Goal: Navigation & Orientation: Understand site structure

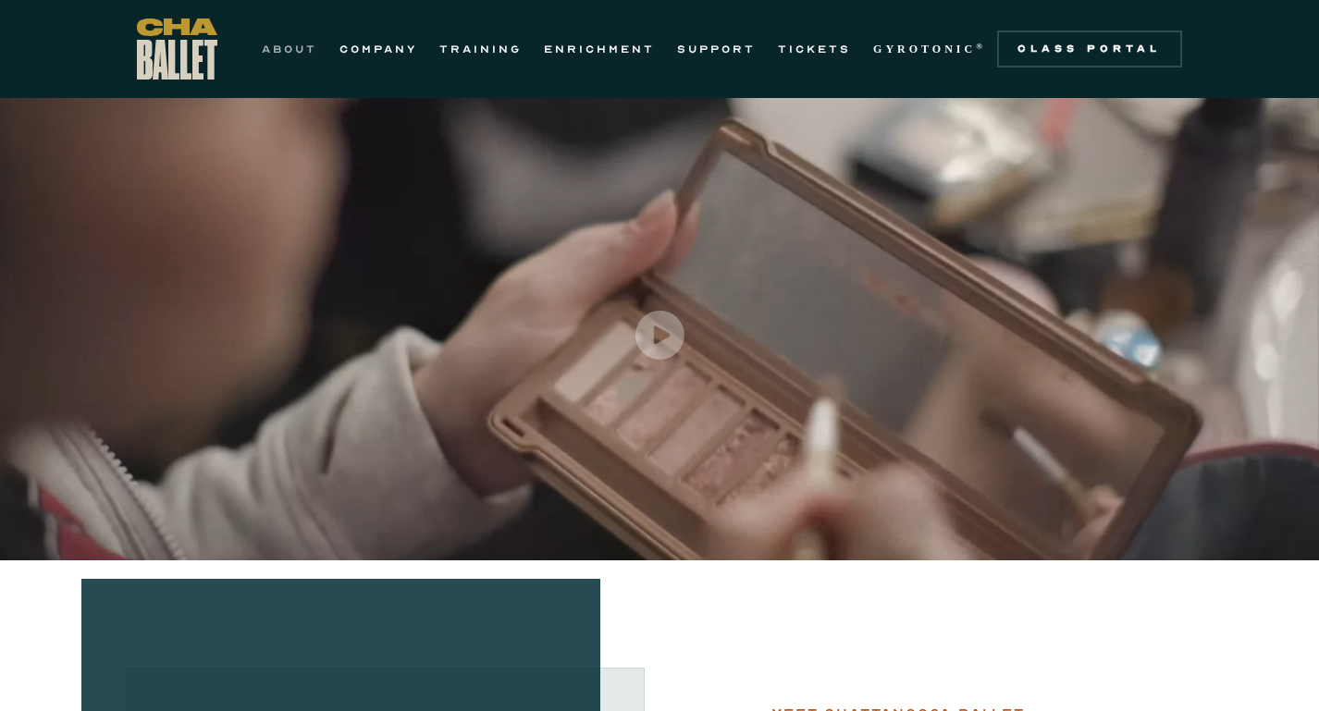
click at [306, 49] on link "ABOUT" at bounding box center [289, 49] width 55 height 22
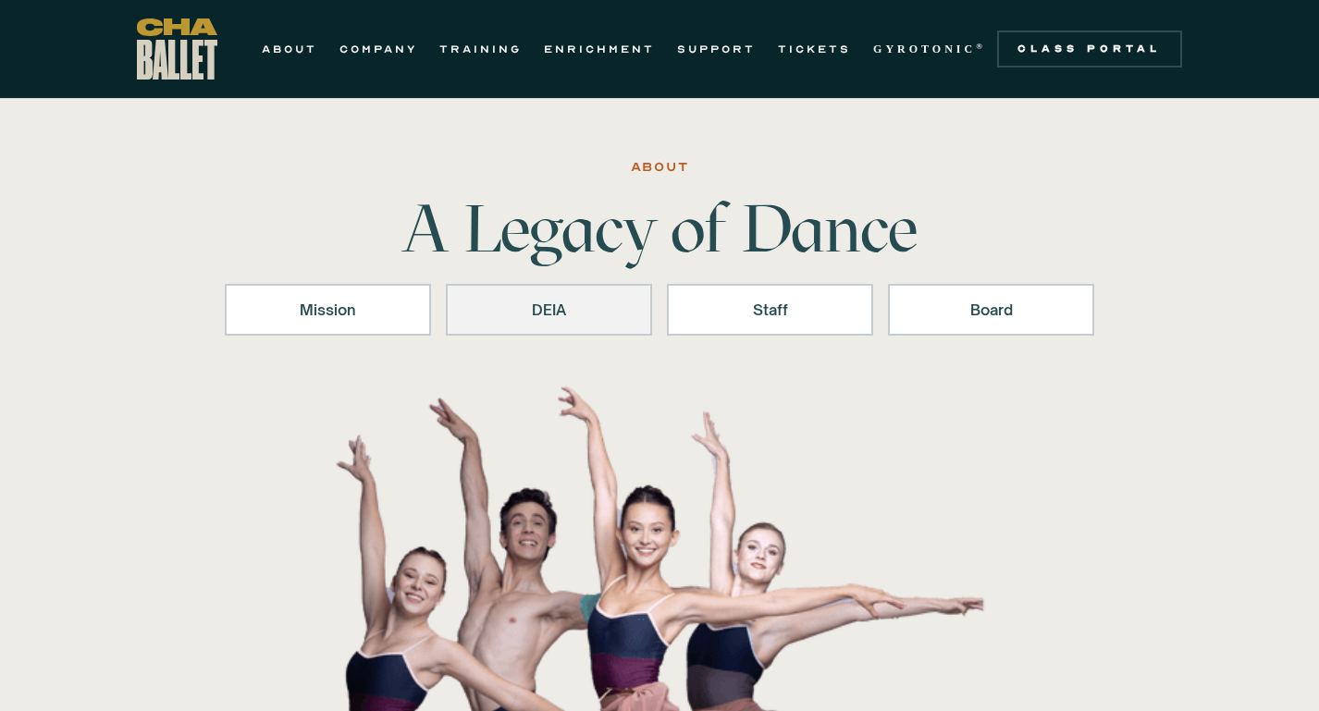
click at [549, 316] on div "DEIA" at bounding box center [549, 310] width 158 height 22
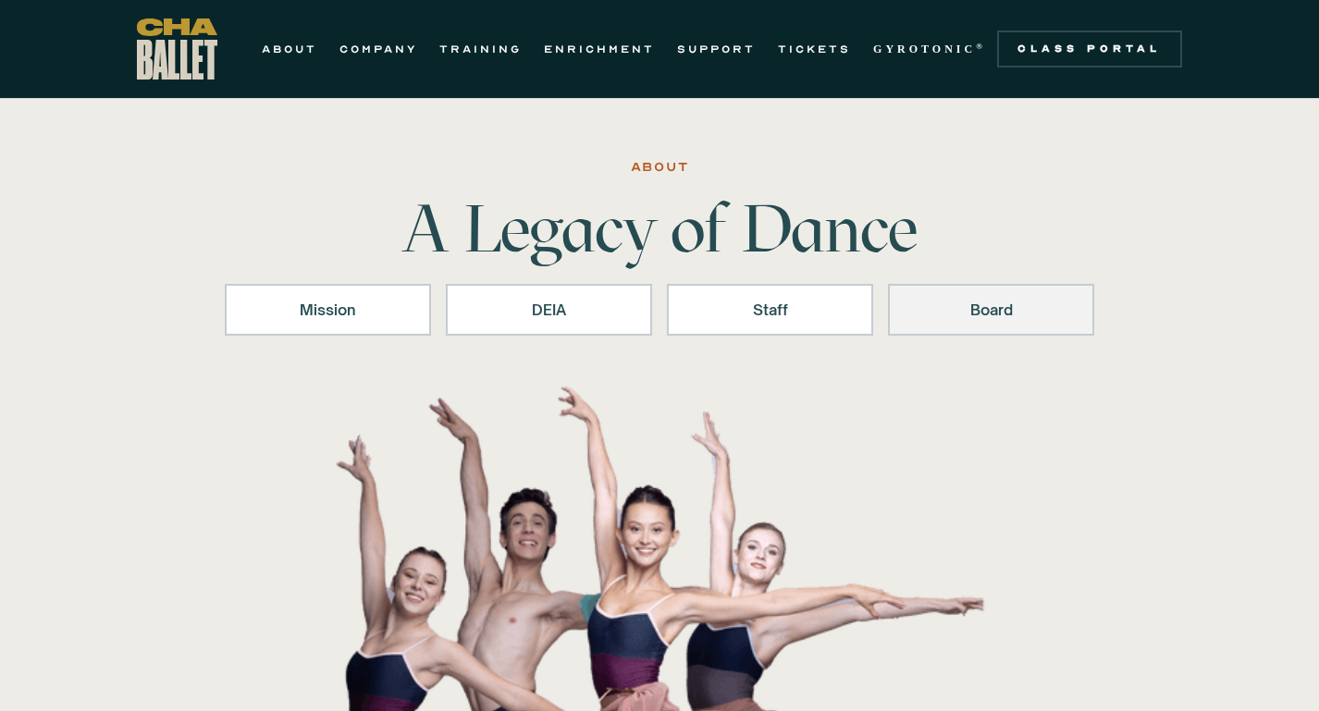
click at [969, 317] on div "Board" at bounding box center [991, 310] width 158 height 22
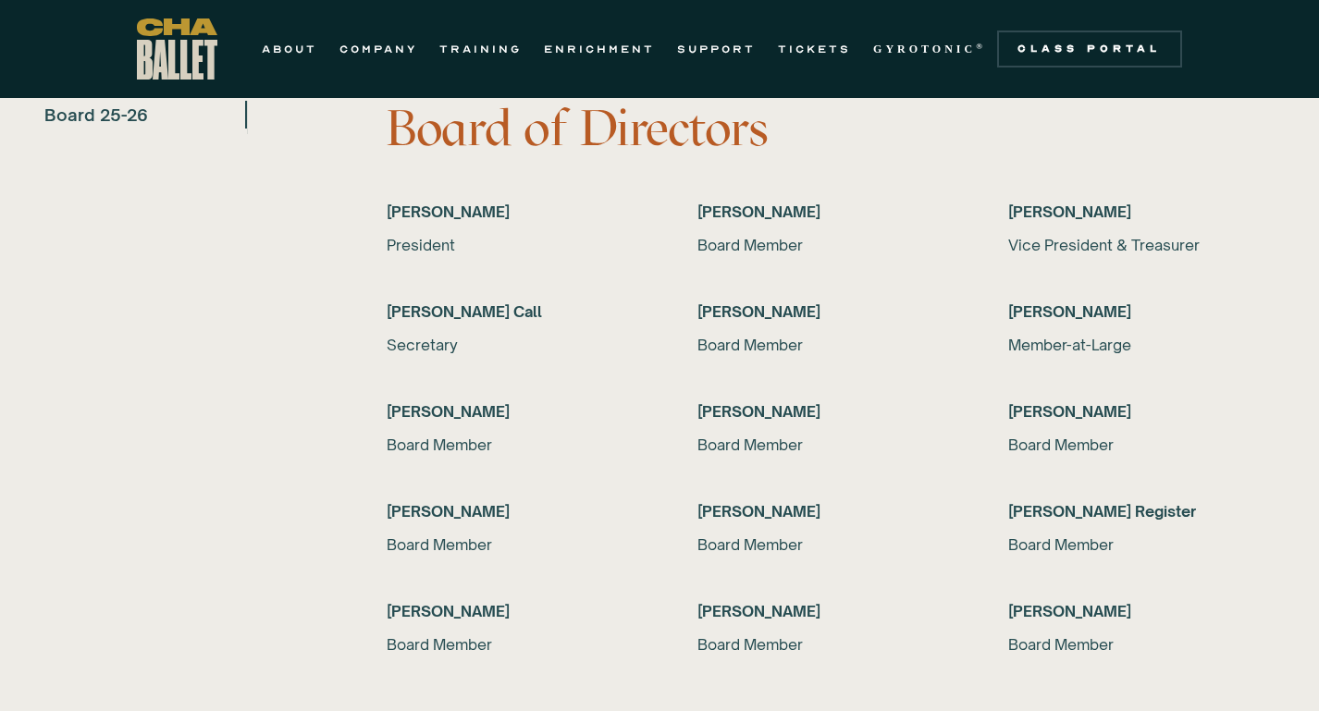
scroll to position [3914, 0]
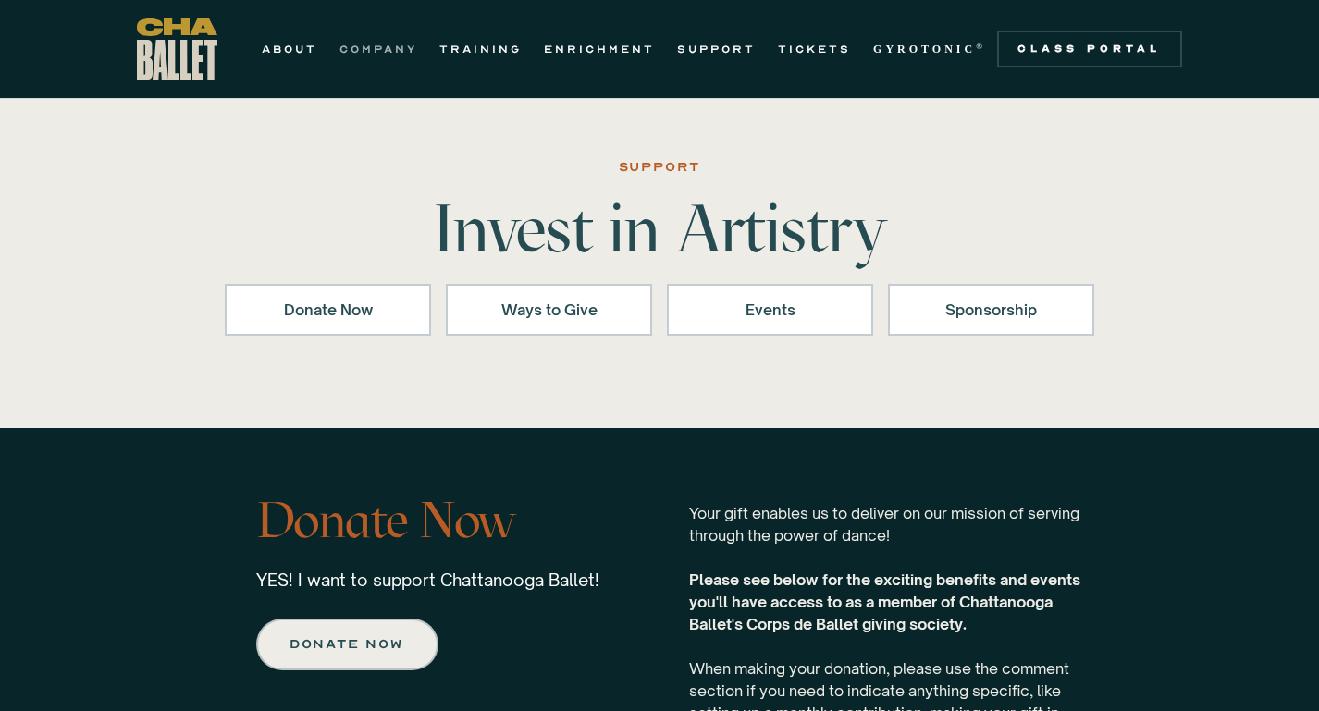
click at [409, 44] on link "COMPANY" at bounding box center [378, 49] width 78 height 22
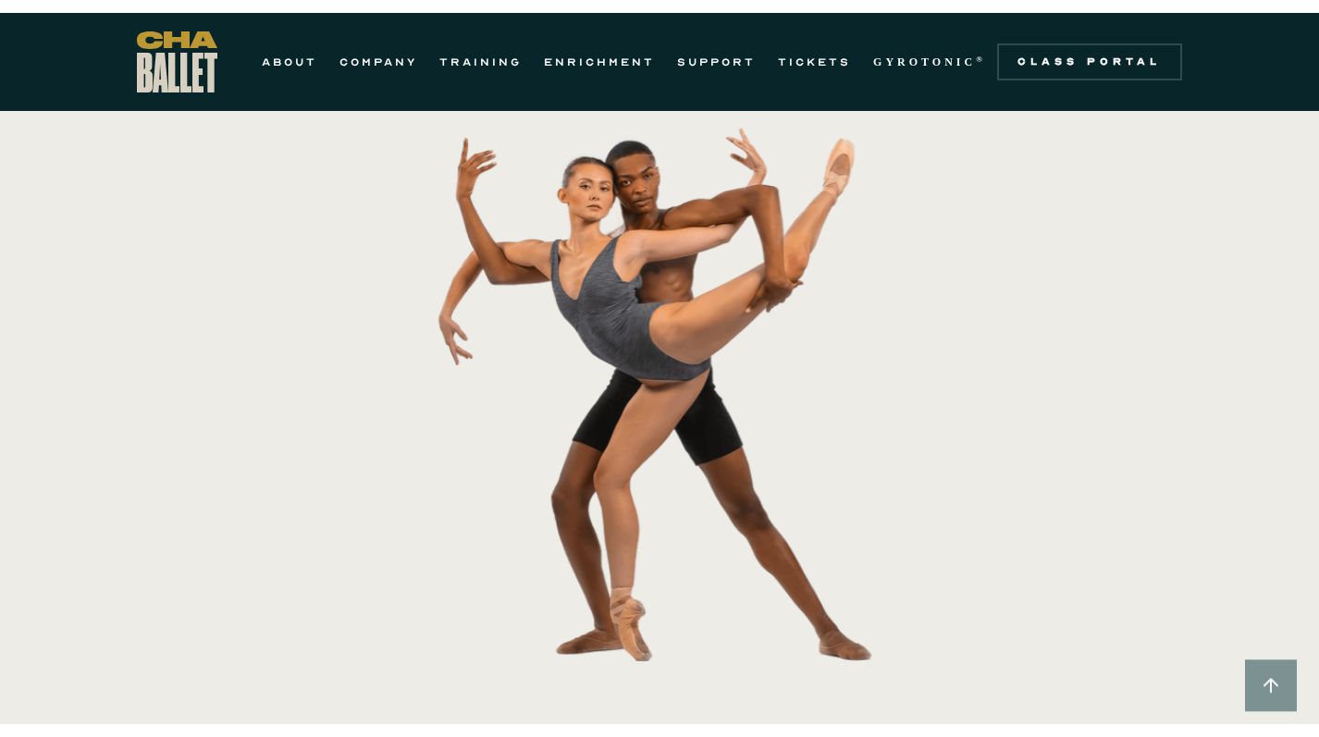
scroll to position [276, 0]
